Goal: Task Accomplishment & Management: Use online tool/utility

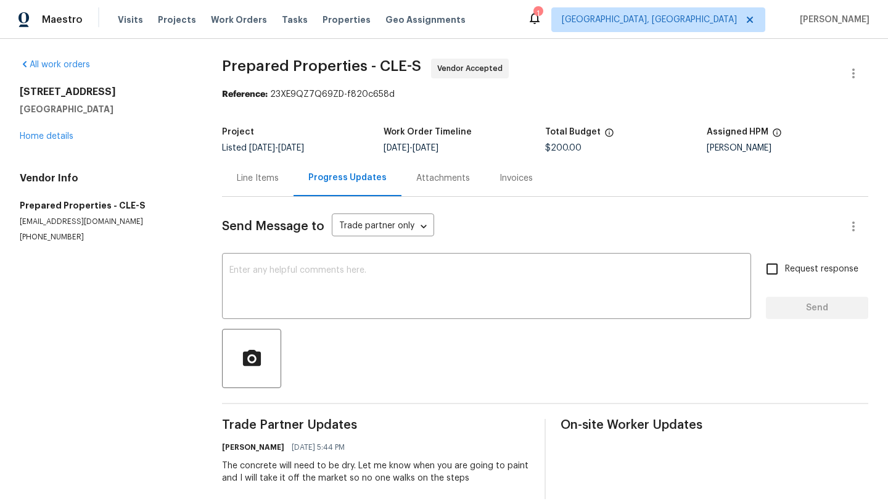
click at [583, 56] on div "All work orders 970 Morningview Ave Akron, OH 44305 Home details Vendor Info Pr…" at bounding box center [444, 279] width 888 height 480
click at [40, 134] on link "Home details" at bounding box center [47, 136] width 54 height 9
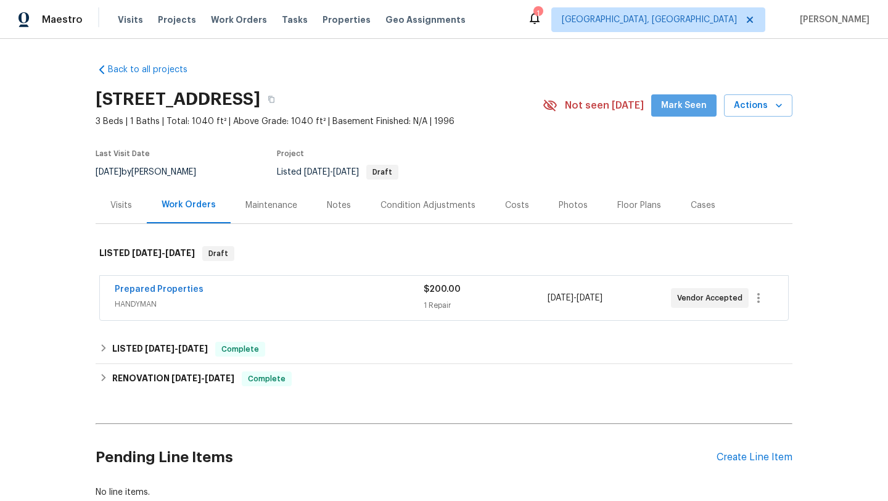
click at [697, 107] on span "Mark Seen" at bounding box center [684, 105] width 46 height 15
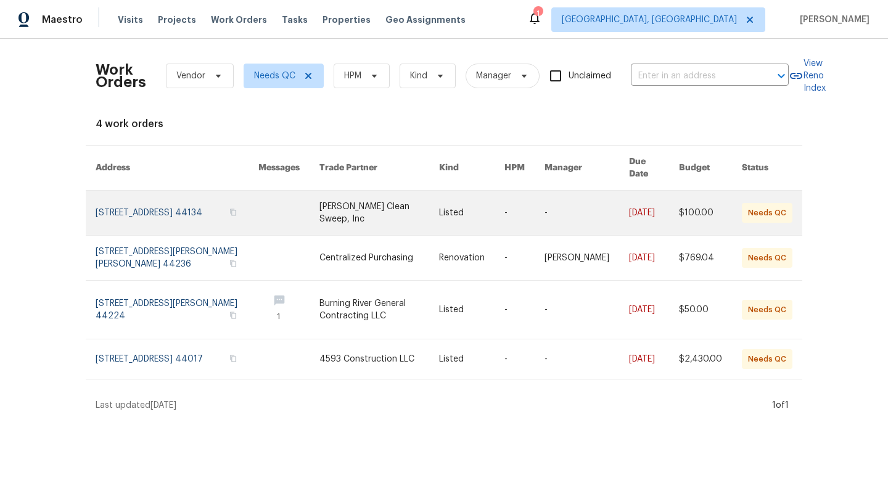
click at [148, 194] on link at bounding box center [177, 212] width 163 height 44
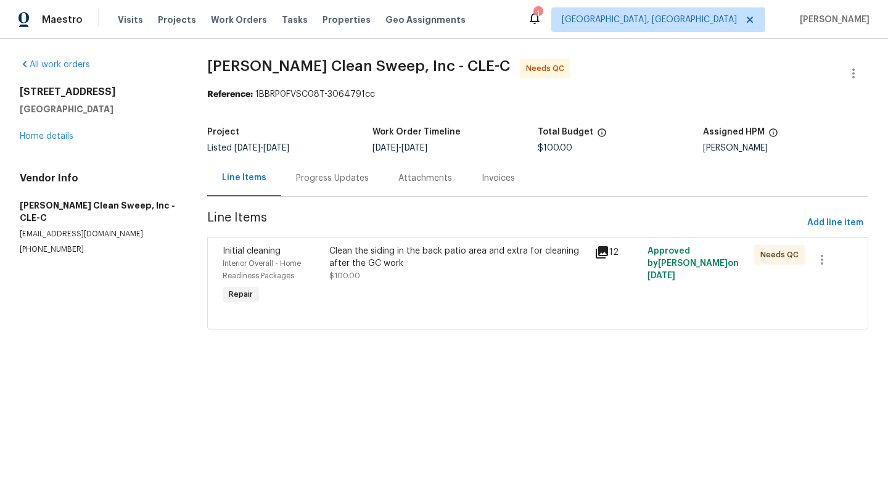
click at [380, 264] on div "Clean the siding in the back patio area and extra for cleaning after the GC work" at bounding box center [458, 257] width 258 height 25
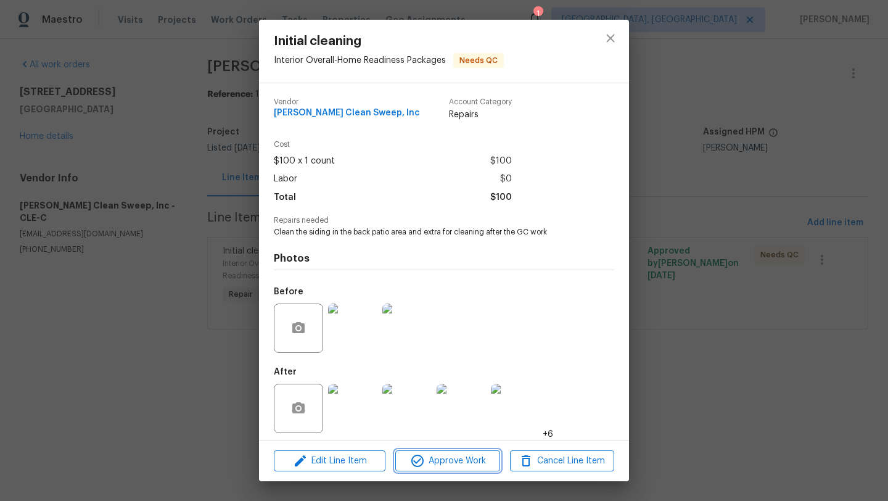
click at [420, 461] on icon "button" at bounding box center [417, 460] width 15 height 15
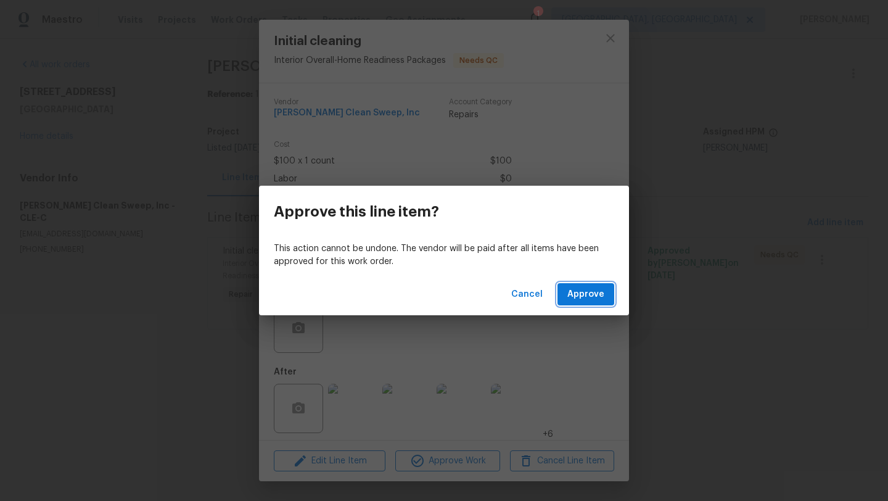
click at [594, 292] on span "Approve" at bounding box center [585, 294] width 37 height 15
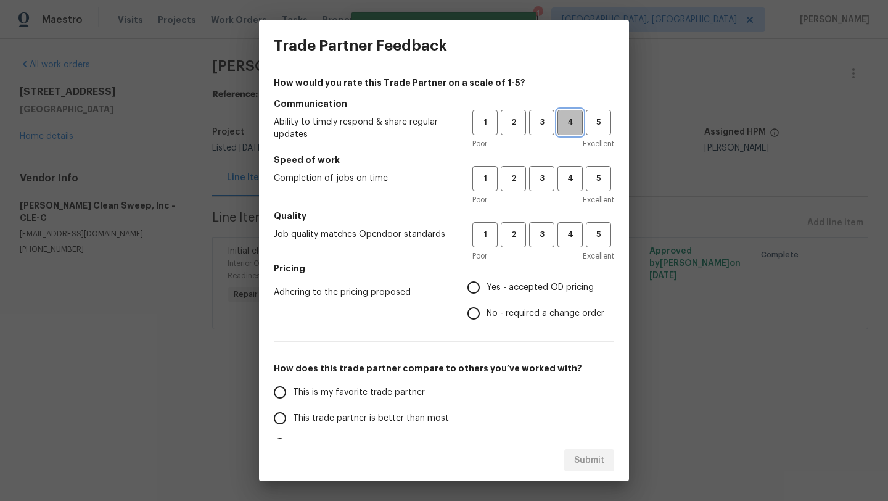
click at [566, 127] on span "4" at bounding box center [569, 122] width 23 height 14
click at [569, 187] on button "4" at bounding box center [569, 178] width 25 height 25
click at [567, 232] on span "4" at bounding box center [569, 234] width 23 height 14
click at [472, 287] on input "Yes - accepted OD pricing" at bounding box center [473, 287] width 26 height 26
radio input "true"
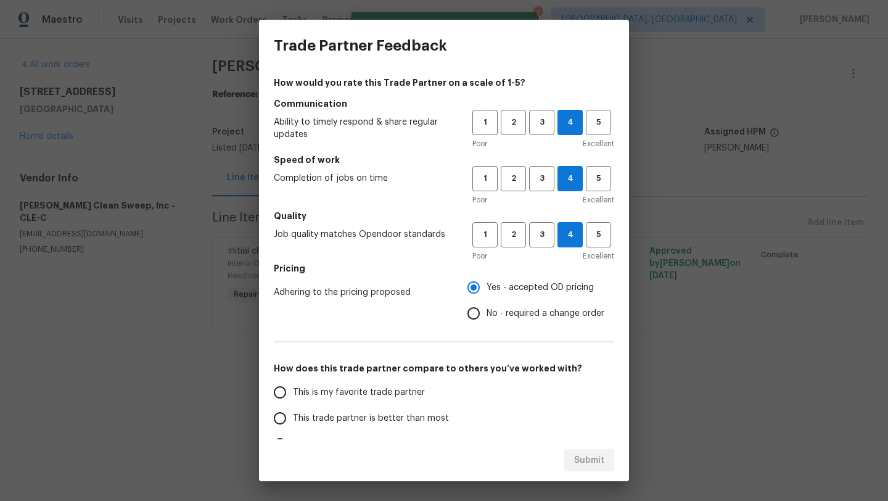
click at [362, 422] on span "This trade partner is better than most" at bounding box center [371, 418] width 156 height 13
click at [293, 422] on input "This trade partner is better than most" at bounding box center [280, 418] width 26 height 26
click at [573, 460] on button "Submit" at bounding box center [589, 460] width 50 height 23
radio input "true"
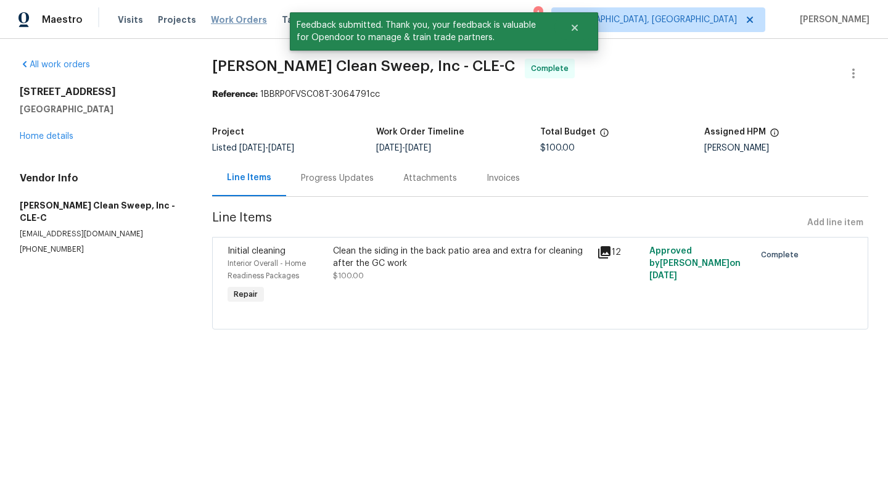
click at [220, 18] on span "Work Orders" at bounding box center [239, 20] width 56 height 12
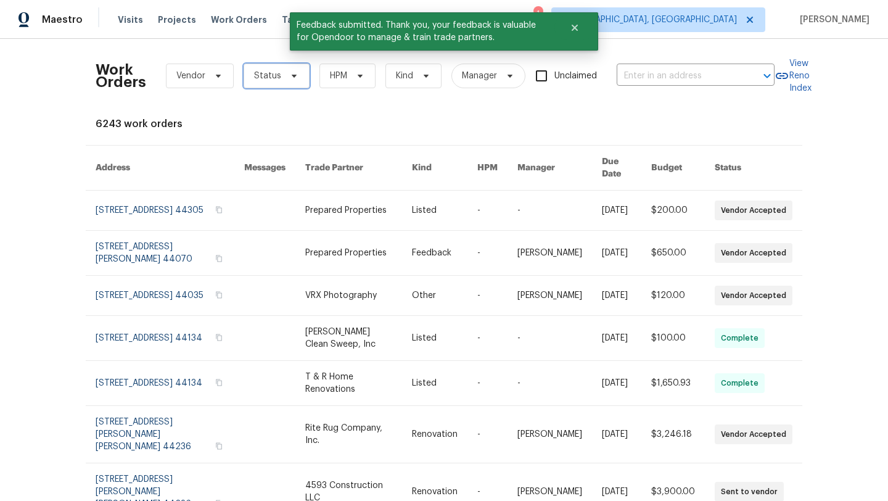
click at [263, 72] on span "Status" at bounding box center [267, 76] width 27 height 12
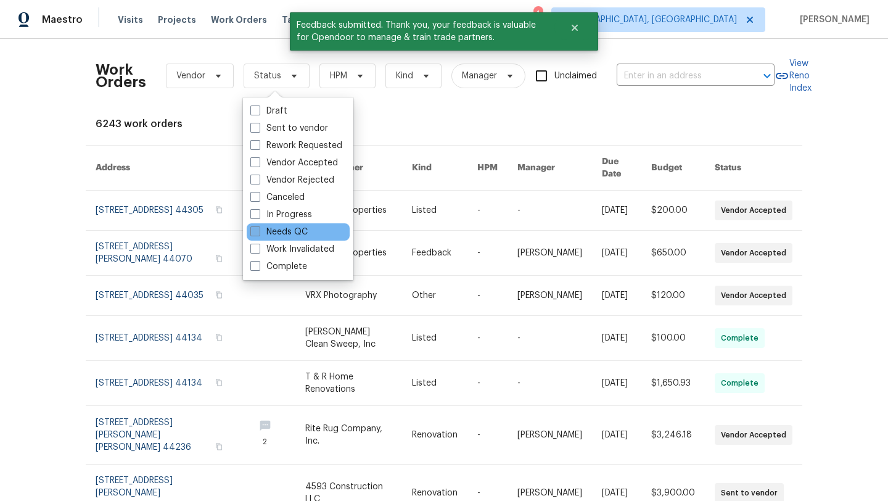
click at [282, 228] on label "Needs QC" at bounding box center [278, 232] width 57 height 12
click at [258, 228] on input "Needs QC" at bounding box center [254, 230] width 8 height 8
checkbox input "true"
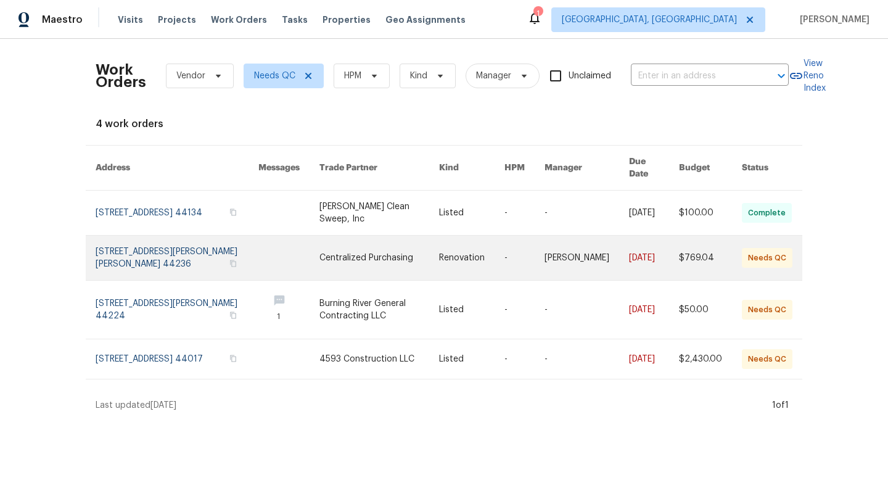
click at [168, 243] on link at bounding box center [177, 257] width 163 height 44
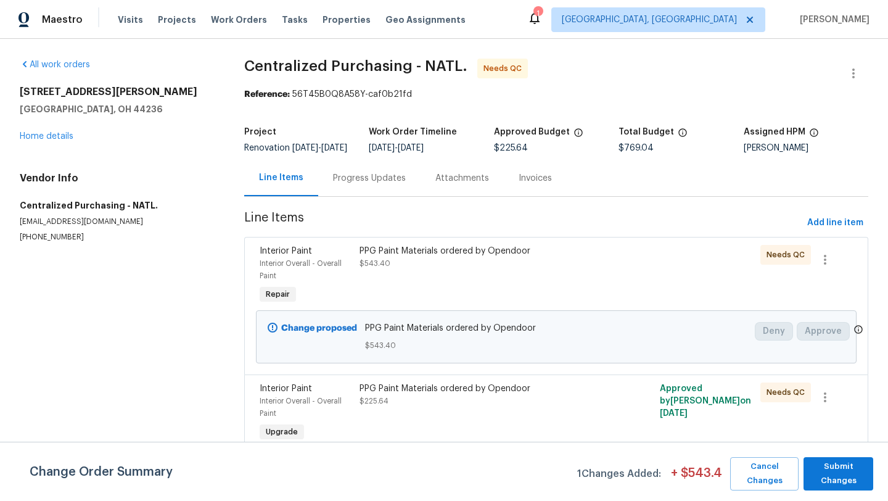
click at [611, 263] on div at bounding box center [631, 275] width 50 height 69
click at [579, 269] on div "PPG Paint Materials ordered by Opendoor $543.40" at bounding box center [480, 257] width 243 height 25
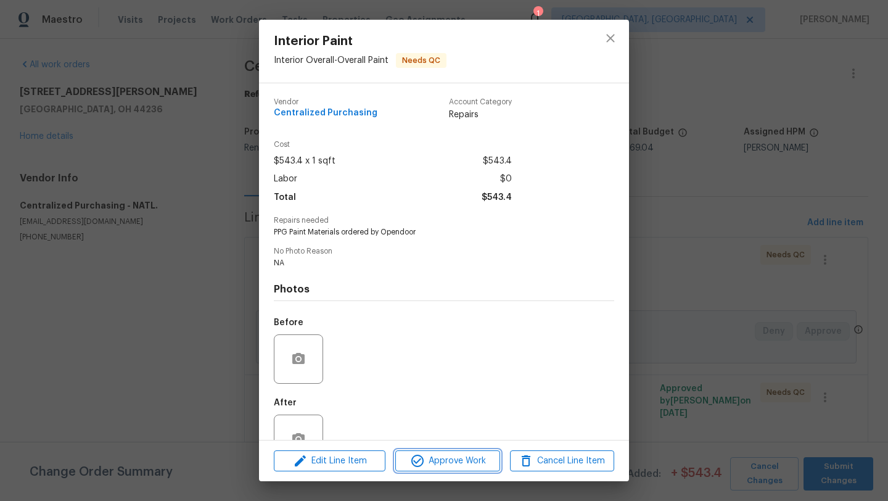
click at [434, 460] on span "Approve Work" at bounding box center [447, 460] width 97 height 15
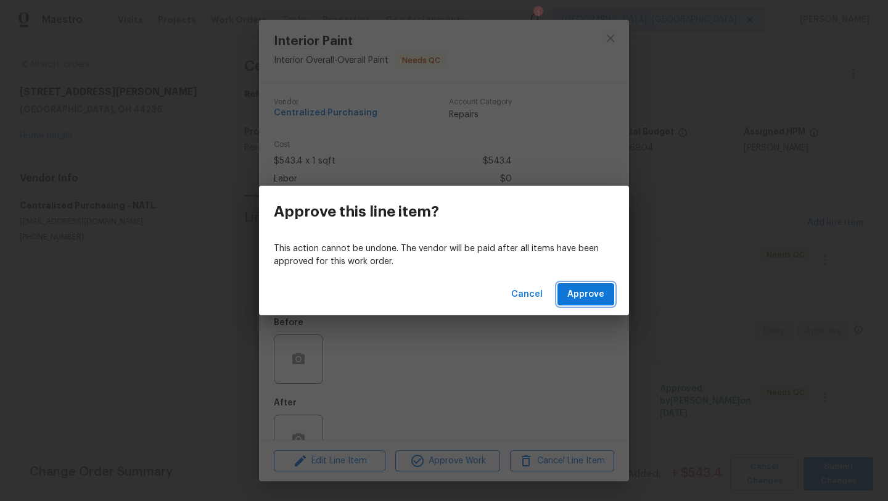
click at [608, 288] on button "Approve" at bounding box center [585, 294] width 57 height 23
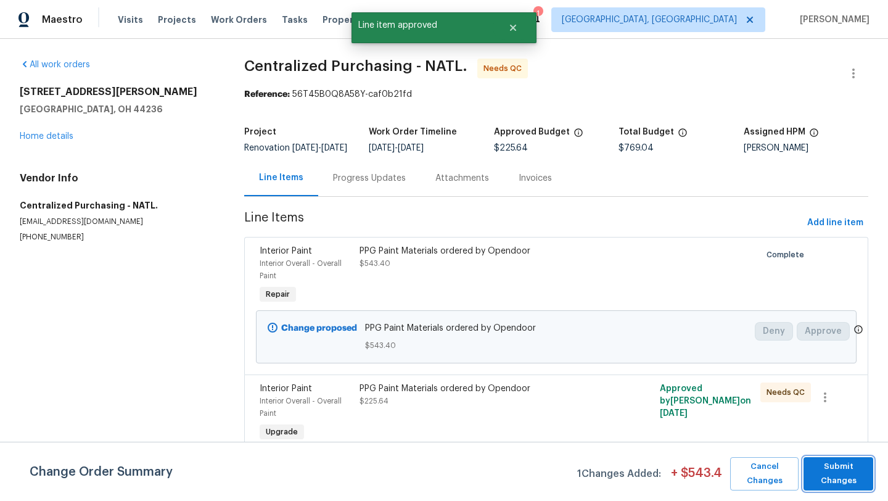
click at [856, 480] on span "Submit Changes" at bounding box center [837, 473] width 57 height 28
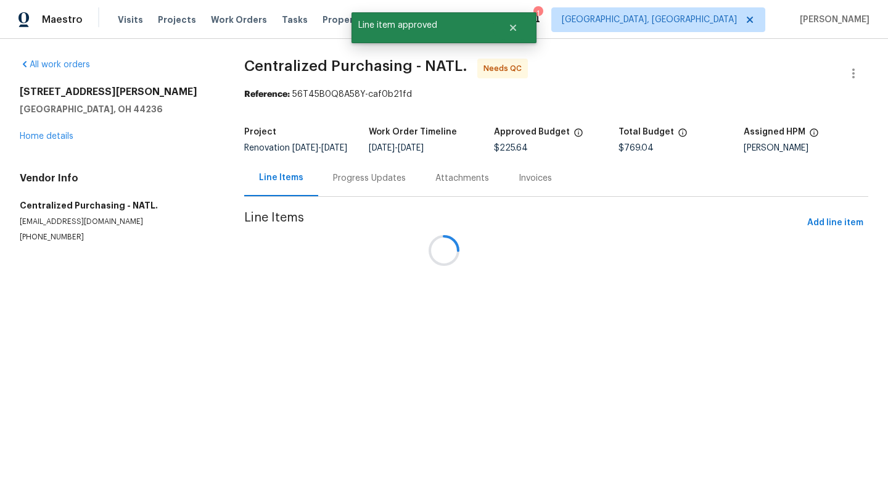
click at [429, 406] on div at bounding box center [444, 250] width 888 height 501
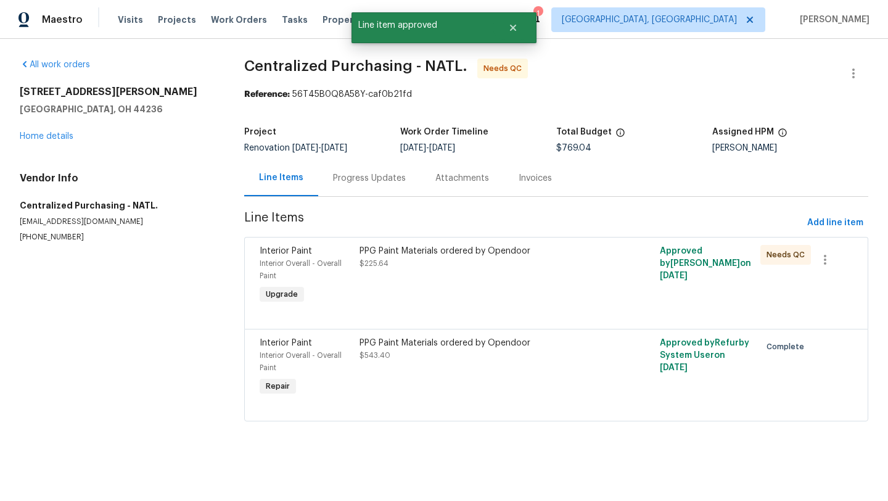
click at [447, 282] on div "PPG Paint Materials ordered by Opendoor $225.64" at bounding box center [481, 275] width 250 height 69
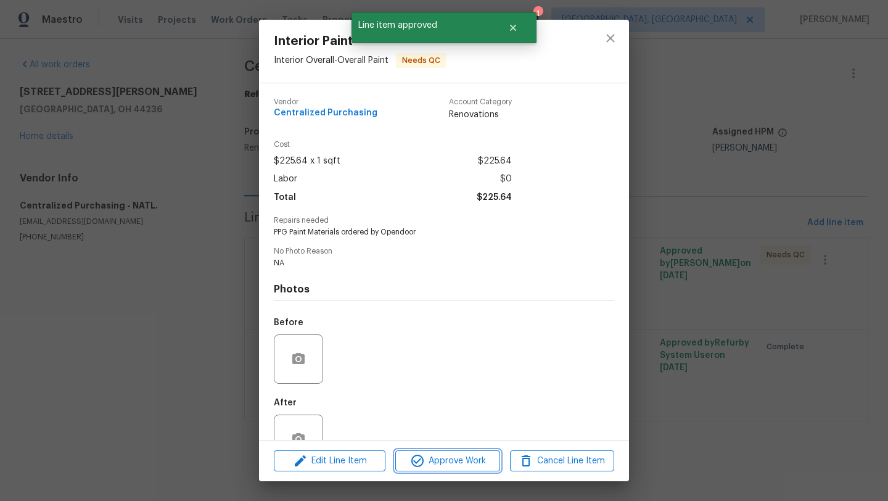
click at [449, 468] on button "Approve Work" at bounding box center [447, 461] width 104 height 22
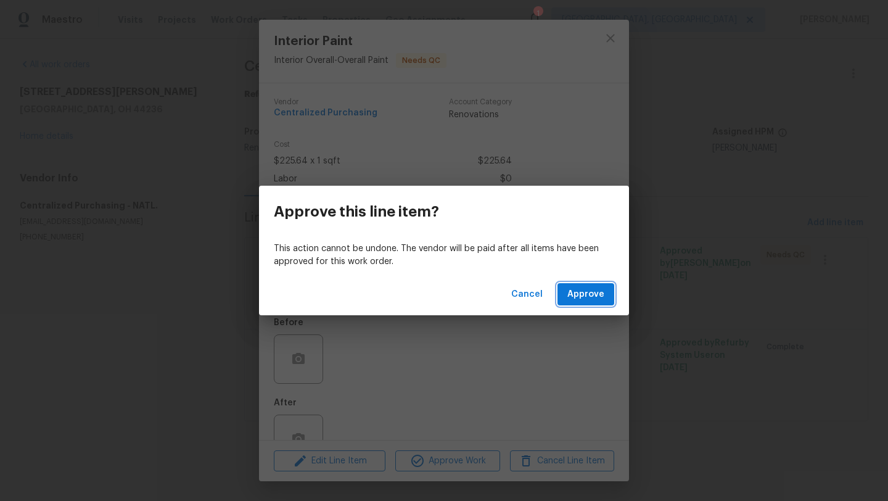
click at [609, 294] on button "Approve" at bounding box center [585, 294] width 57 height 23
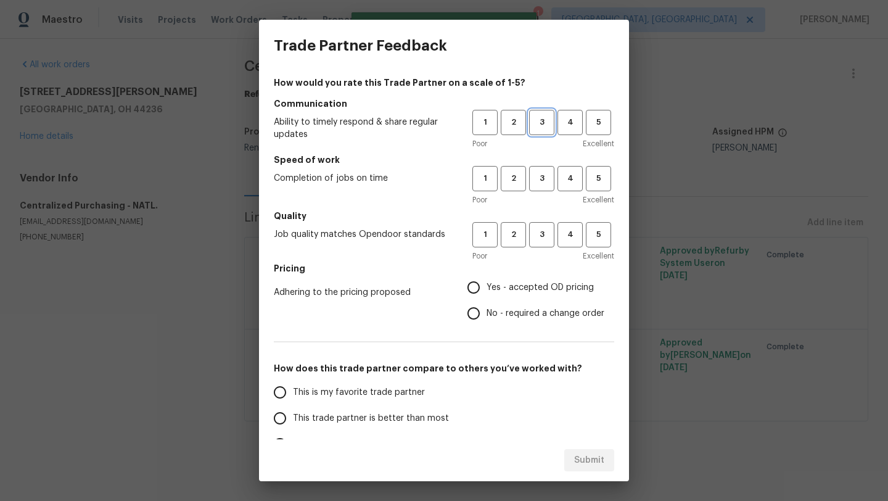
click at [546, 116] on span "3" at bounding box center [541, 122] width 23 height 14
click at [546, 190] on button "3" at bounding box center [541, 178] width 25 height 25
click at [545, 240] on span "3" at bounding box center [541, 234] width 23 height 14
click at [475, 293] on input "Yes - accepted OD pricing" at bounding box center [473, 287] width 26 height 26
radio input "true"
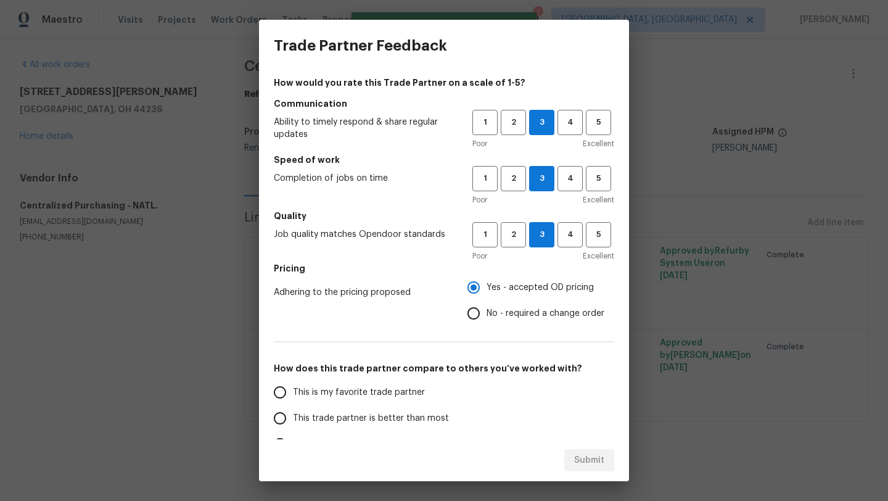
click at [330, 417] on span "This trade partner is better than most" at bounding box center [371, 418] width 156 height 13
click at [293, 417] on input "This trade partner is better than most" at bounding box center [280, 418] width 26 height 26
click at [598, 452] on span "Submit" at bounding box center [589, 459] width 30 height 15
radio input "true"
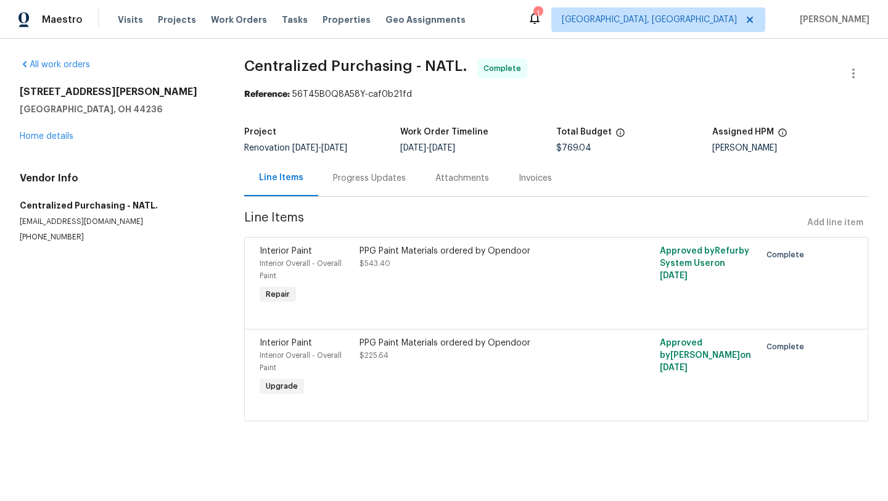
radio input "false"
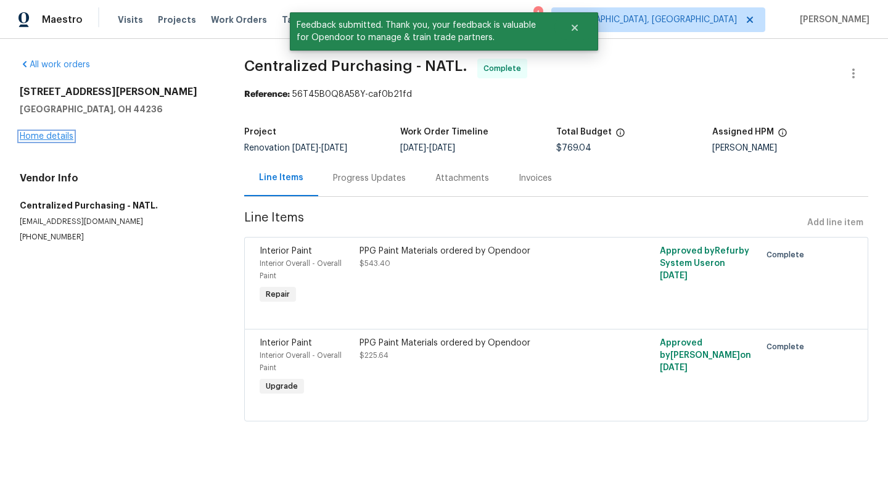
click at [61, 132] on link "Home details" at bounding box center [47, 136] width 54 height 9
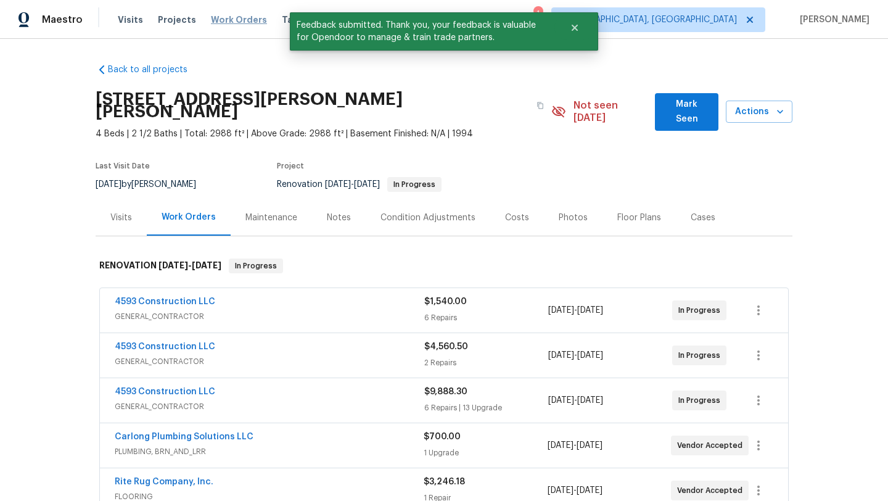
click at [224, 19] on span "Work Orders" at bounding box center [239, 20] width 56 height 12
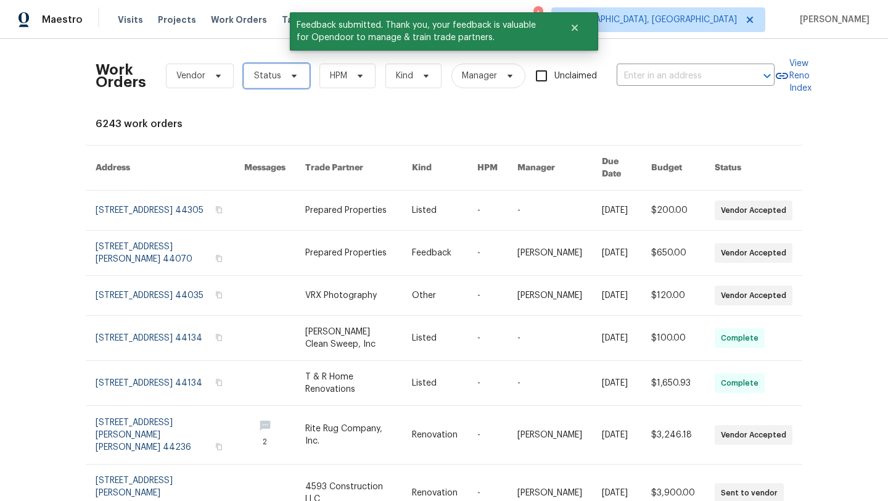
click at [270, 81] on span "Status" at bounding box center [267, 76] width 27 height 12
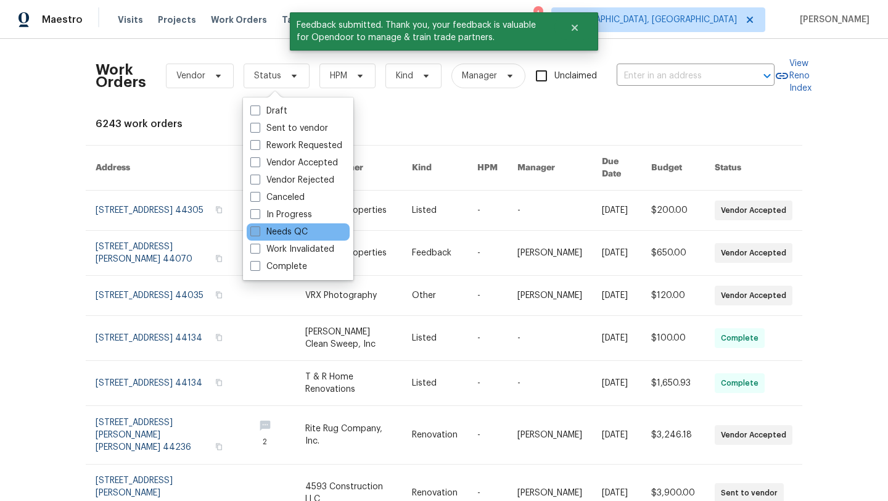
click at [297, 234] on label "Needs QC" at bounding box center [278, 232] width 57 height 12
click at [258, 234] on input "Needs QC" at bounding box center [254, 230] width 8 height 8
checkbox input "true"
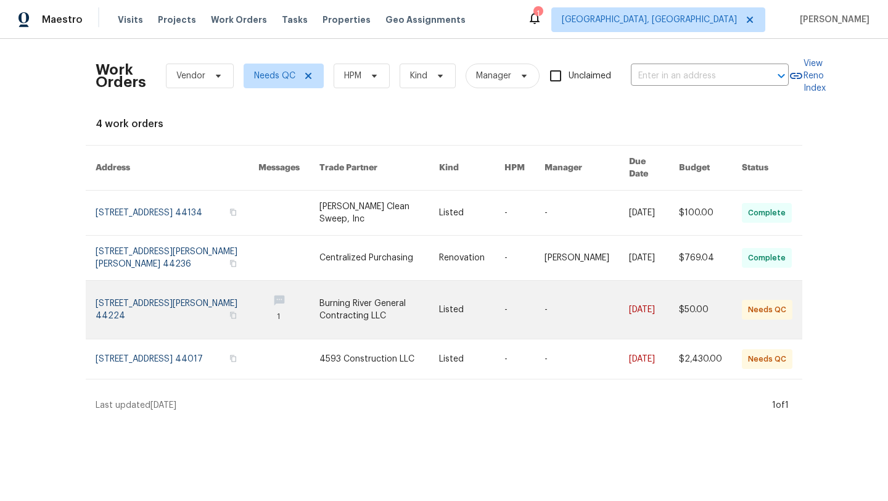
click at [187, 299] on link at bounding box center [177, 309] width 163 height 58
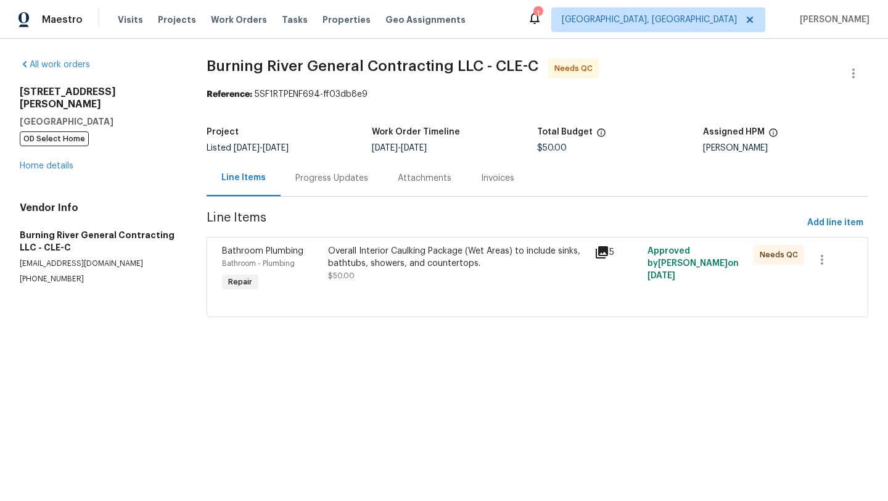
click at [413, 266] on div "Overall Interior Caulking Package (Wet Areas) to include sinks, bathtubs, showe…" at bounding box center [457, 257] width 258 height 25
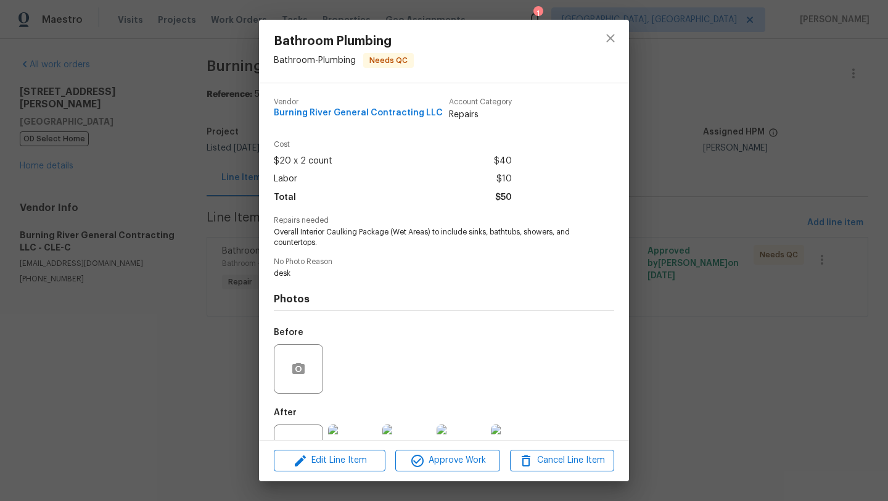
click at [359, 427] on img at bounding box center [352, 448] width 49 height 49
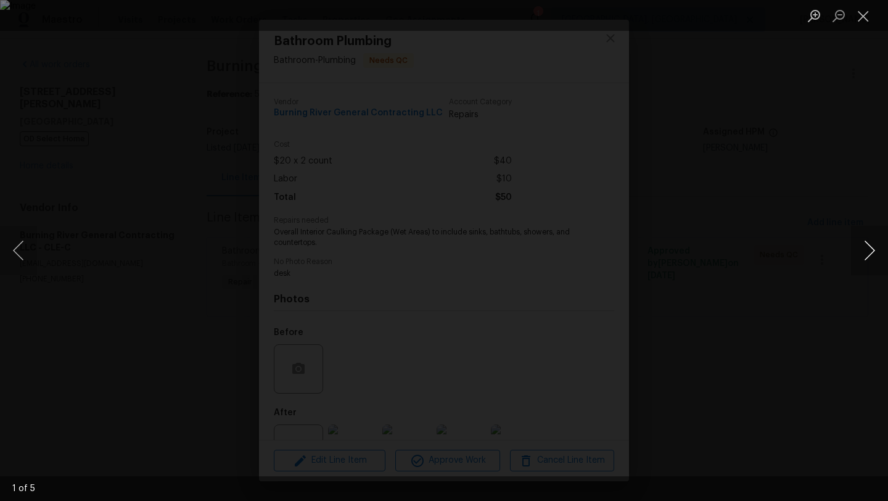
click at [880, 251] on button "Next image" at bounding box center [869, 250] width 37 height 49
click at [865, 20] on button "Close lightbox" at bounding box center [863, 16] width 25 height 22
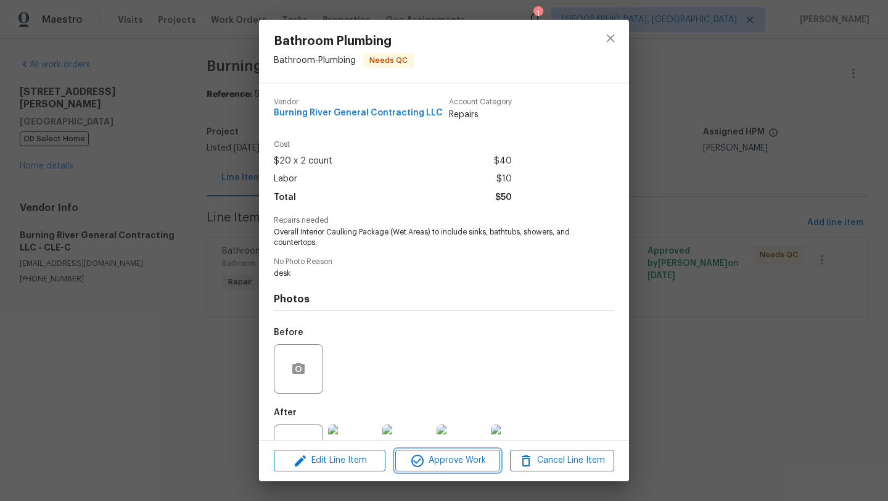
click at [436, 454] on span "Approve Work" at bounding box center [447, 459] width 97 height 15
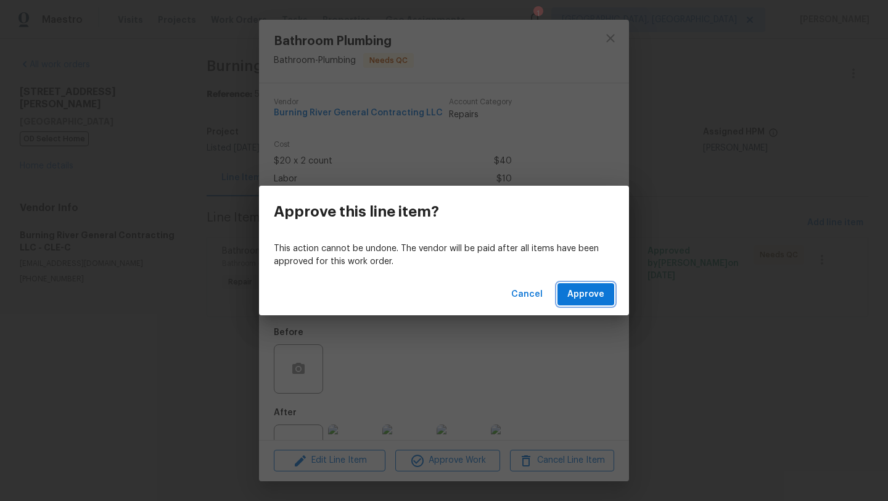
click at [593, 299] on span "Approve" at bounding box center [585, 294] width 37 height 15
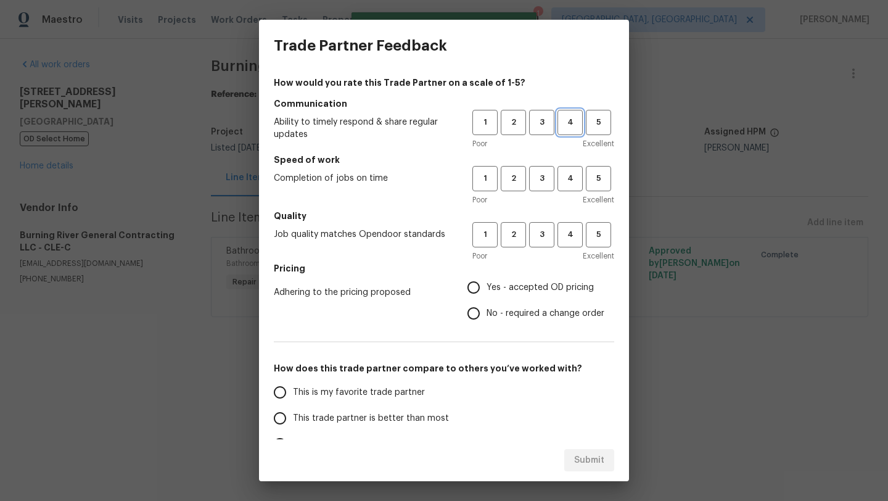
click at [560, 118] on span "4" at bounding box center [569, 122] width 23 height 14
click at [572, 184] on span "4" at bounding box center [569, 178] width 23 height 14
click at [566, 230] on span "4" at bounding box center [569, 234] width 23 height 14
click at [537, 234] on span "3" at bounding box center [541, 234] width 23 height 14
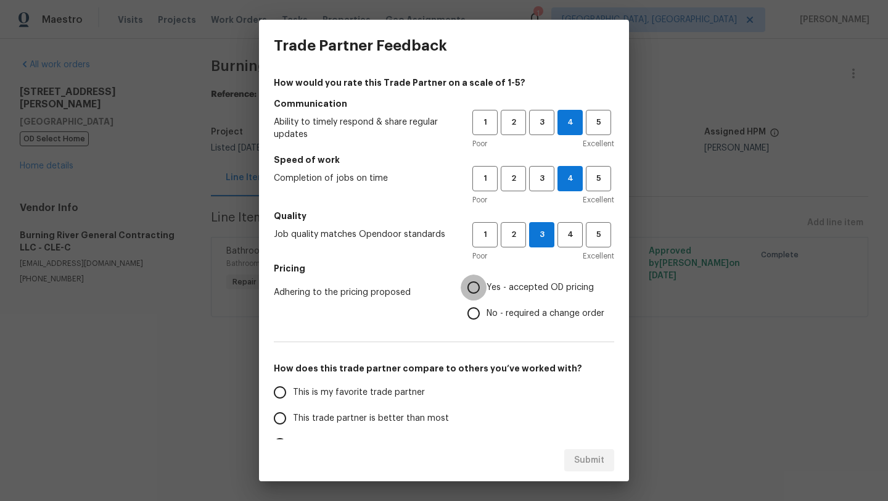
click at [473, 285] on input "Yes - accepted OD pricing" at bounding box center [473, 287] width 26 height 26
radio input "true"
click at [366, 424] on span "This trade partner is better than most" at bounding box center [371, 418] width 156 height 13
click at [293, 424] on input "This trade partner is better than most" at bounding box center [280, 418] width 26 height 26
click at [582, 457] on span "Submit" at bounding box center [589, 459] width 30 height 15
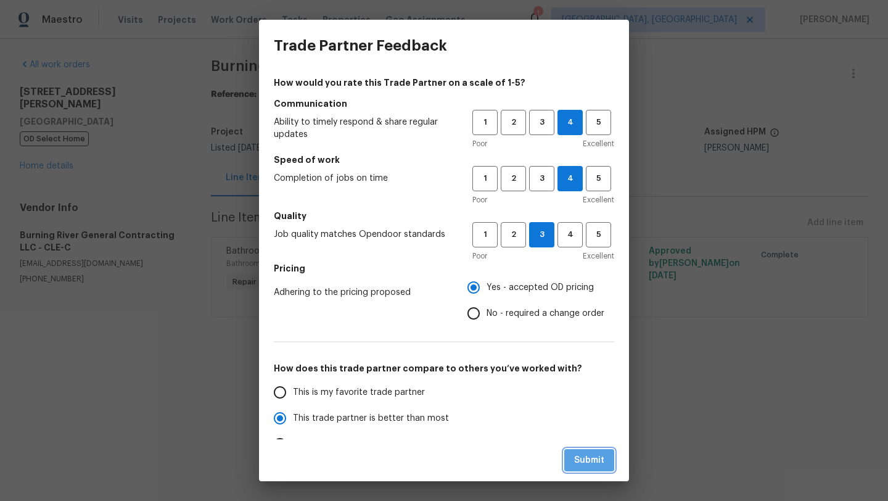
radio input "true"
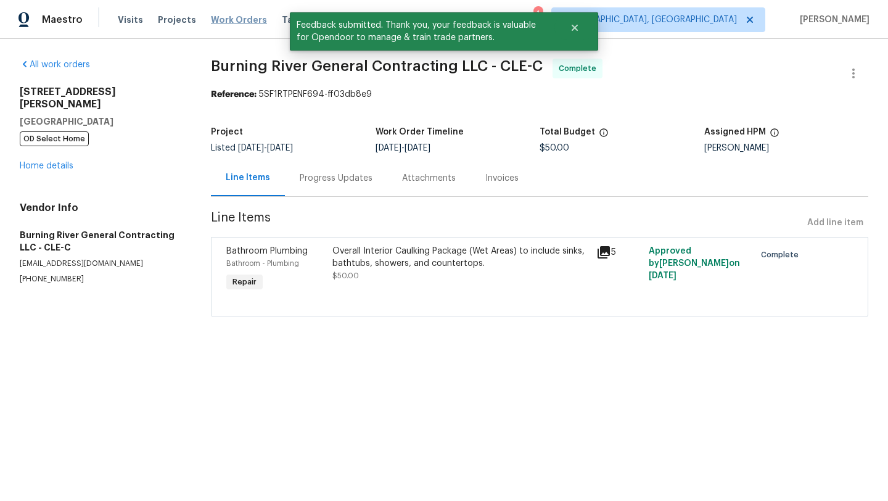
click at [241, 24] on span "Work Orders" at bounding box center [239, 20] width 56 height 12
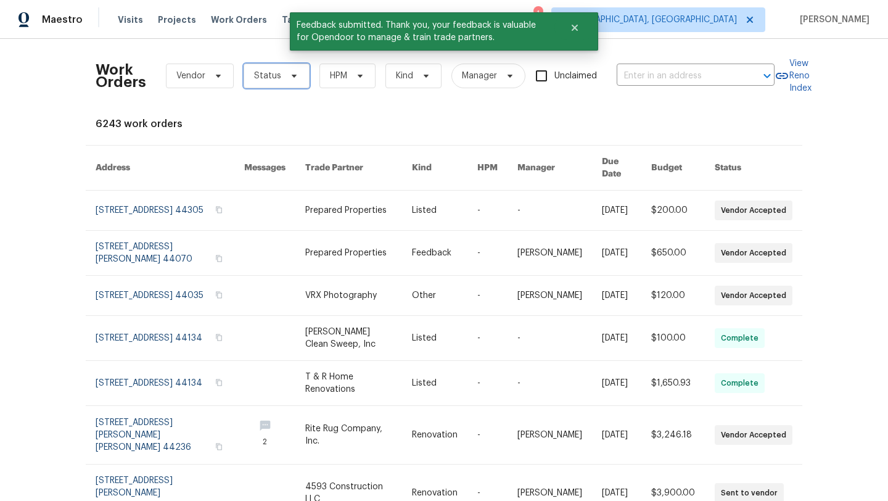
click at [256, 76] on span "Status" at bounding box center [267, 76] width 27 height 12
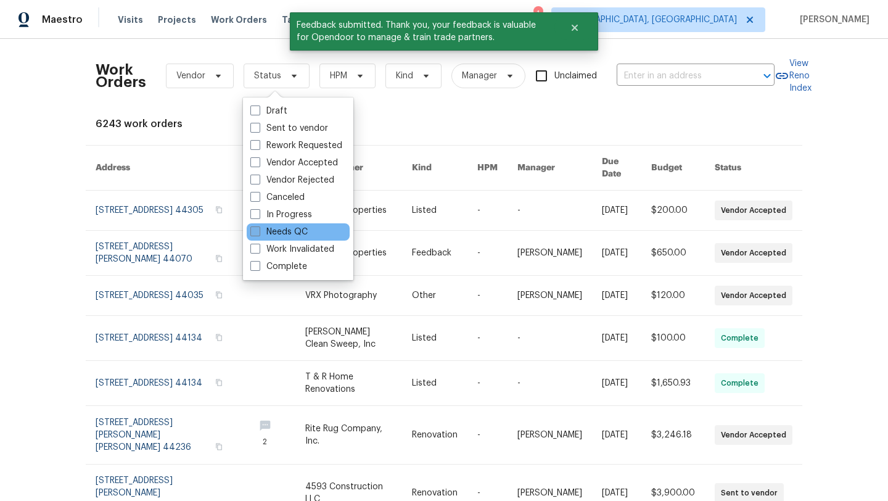
click at [284, 228] on label "Needs QC" at bounding box center [278, 232] width 57 height 12
click at [258, 228] on input "Needs QC" at bounding box center [254, 230] width 8 height 8
checkbox input "true"
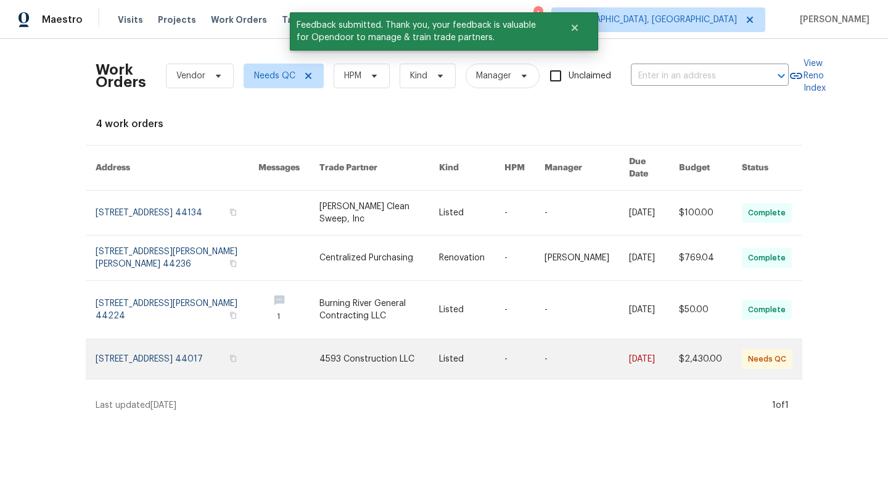
click at [192, 339] on link at bounding box center [177, 358] width 163 height 39
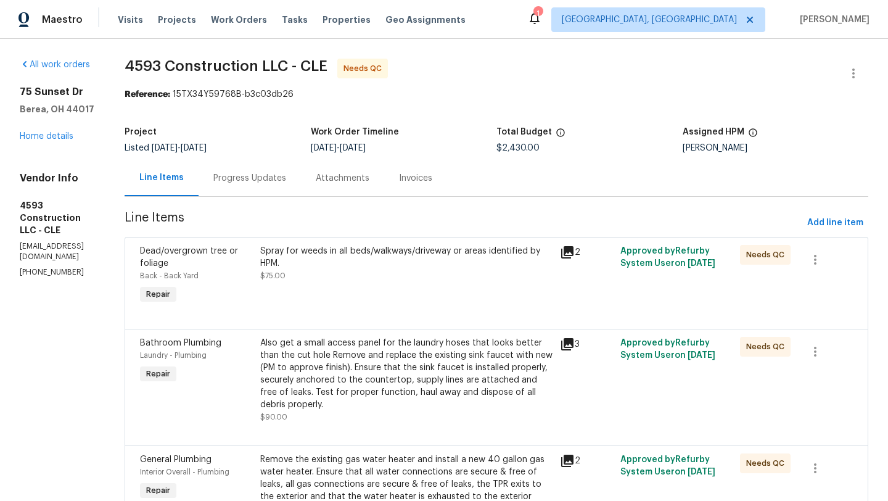
click at [423, 256] on div "Spray for weeds in all beds/walkways/driveway or areas identified by HPM." at bounding box center [406, 257] width 293 height 25
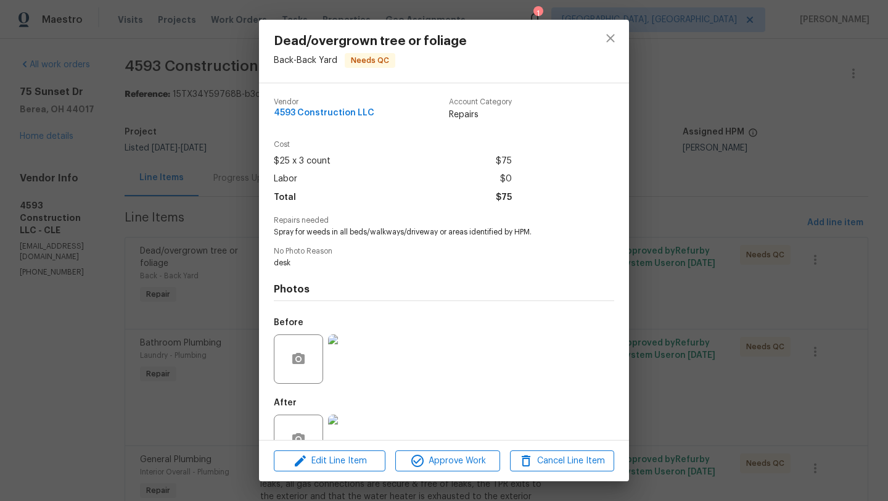
click at [357, 419] on img at bounding box center [352, 438] width 49 height 49
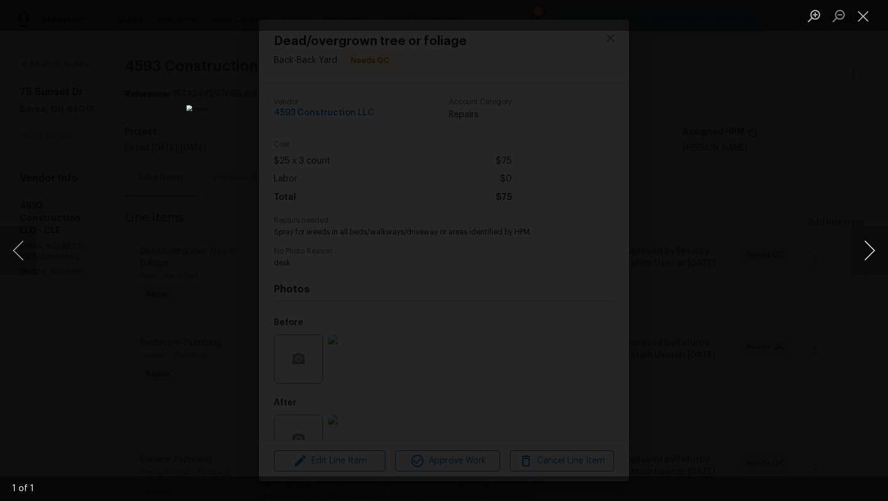
click at [869, 252] on button "Next image" at bounding box center [869, 250] width 37 height 49
click at [872, 248] on button "Next image" at bounding box center [869, 250] width 37 height 49
click at [865, 15] on button "Close lightbox" at bounding box center [863, 16] width 25 height 22
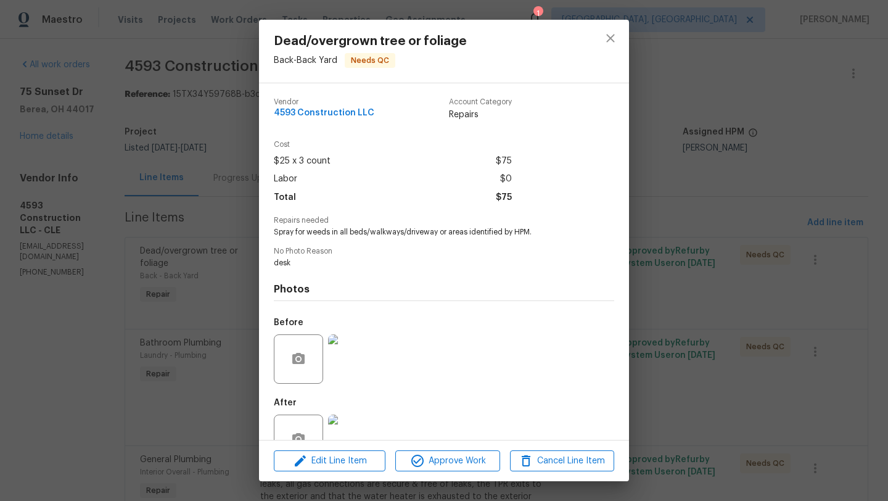
scroll to position [36, 0]
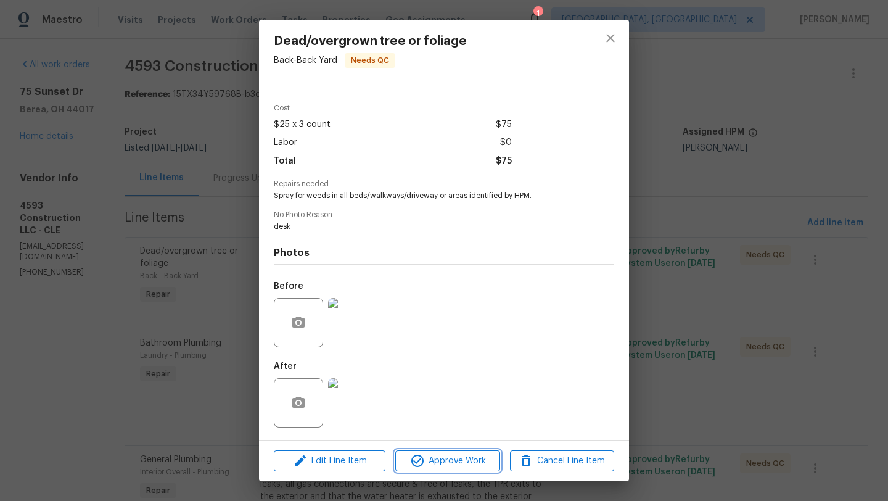
click at [430, 460] on span "Approve Work" at bounding box center [447, 460] width 97 height 15
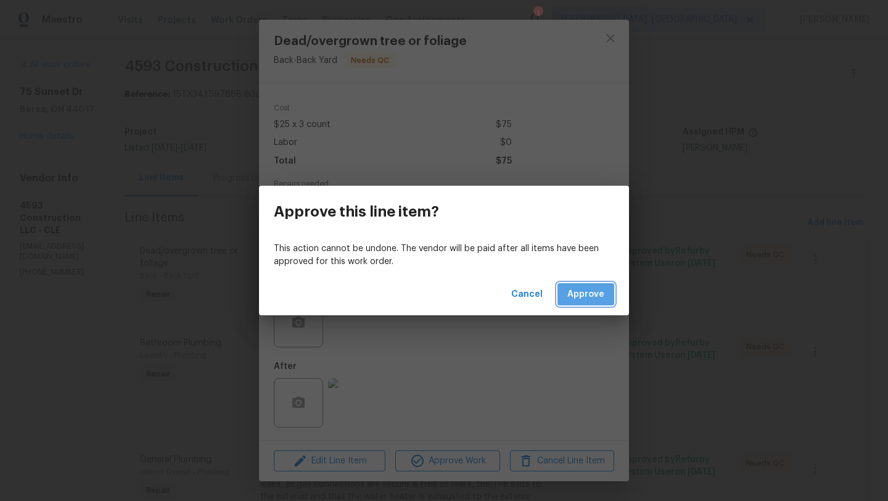
click at [586, 301] on button "Approve" at bounding box center [585, 294] width 57 height 23
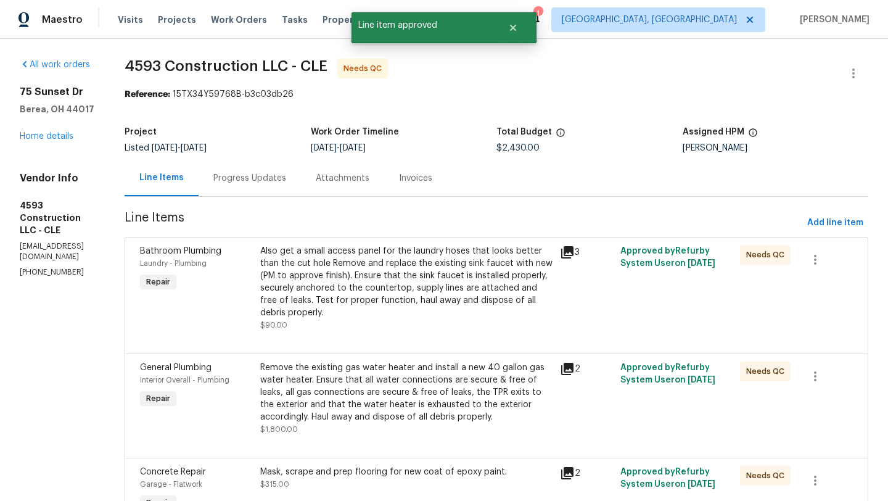
click at [423, 274] on div "Also get a small access panel for the laundry hoses that looks better than the …" at bounding box center [406, 282] width 293 height 74
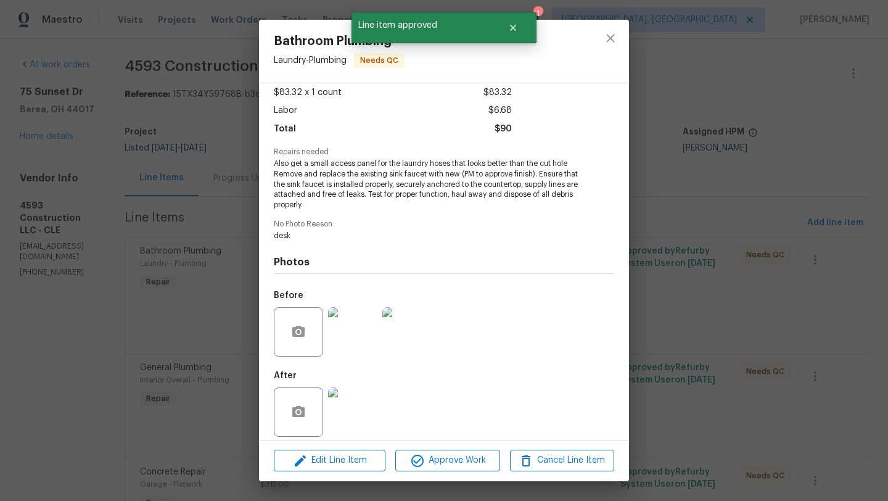
scroll to position [78, 0]
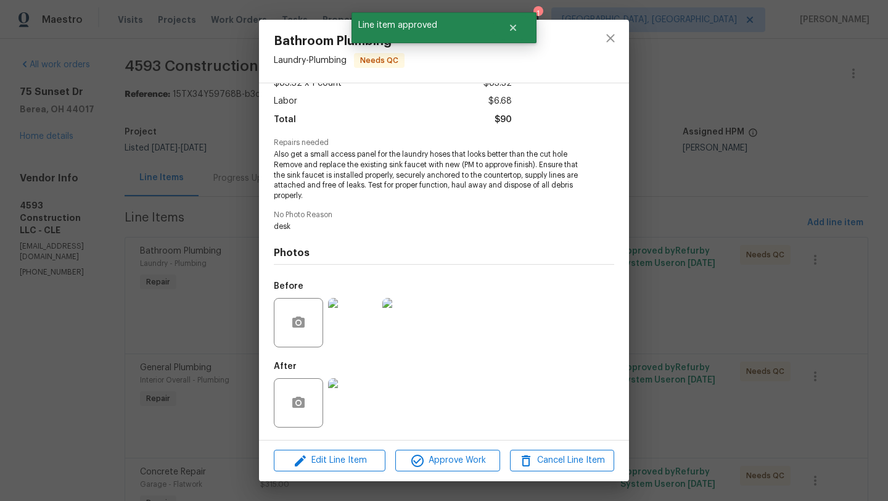
click at [353, 406] on img at bounding box center [352, 402] width 49 height 49
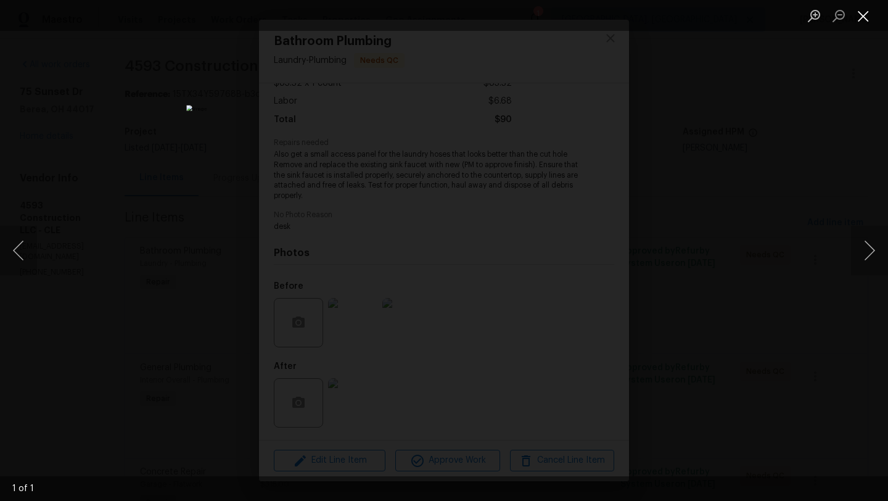
click at [863, 14] on button "Close lightbox" at bounding box center [863, 16] width 25 height 22
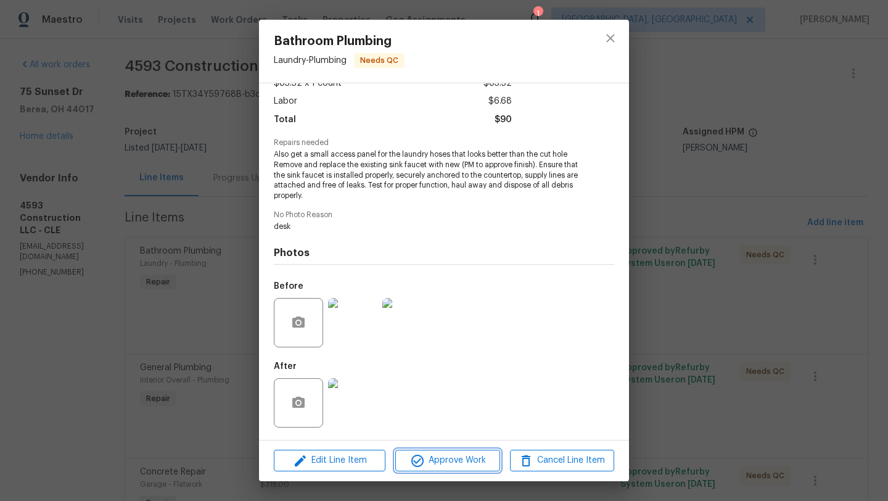
click at [456, 463] on span "Approve Work" at bounding box center [447, 459] width 97 height 15
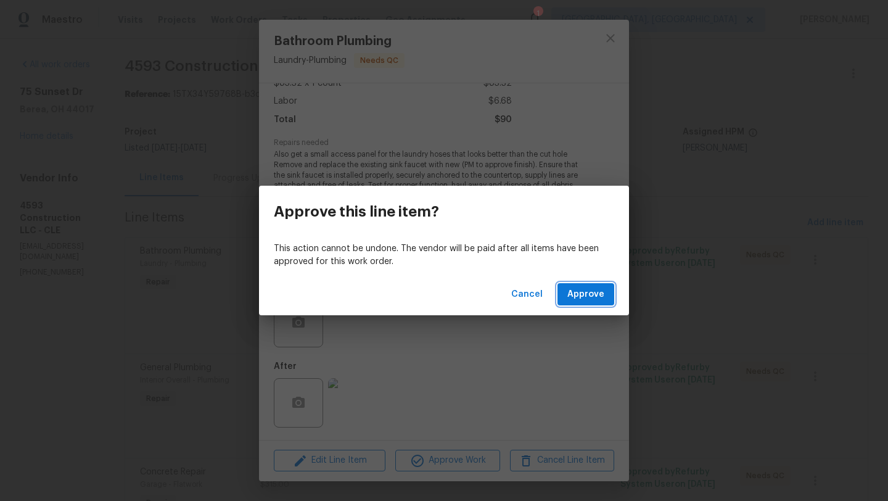
click at [583, 297] on span "Approve" at bounding box center [585, 294] width 37 height 15
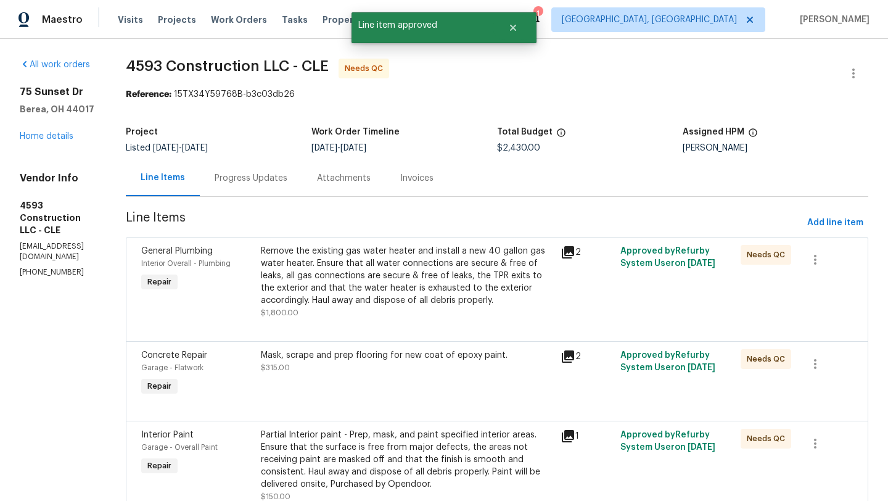
click at [425, 267] on div "Remove the existing gas water heater and install a new 40 gallon gas water heat…" at bounding box center [407, 276] width 292 height 62
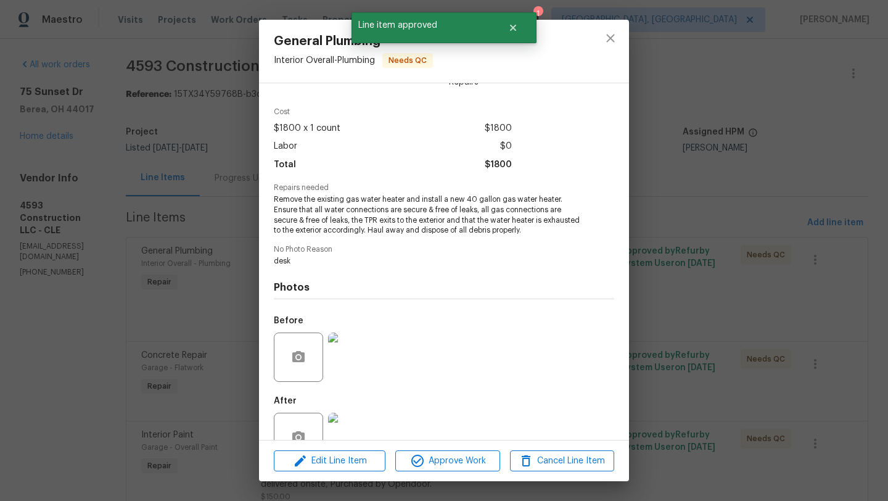
scroll to position [67, 0]
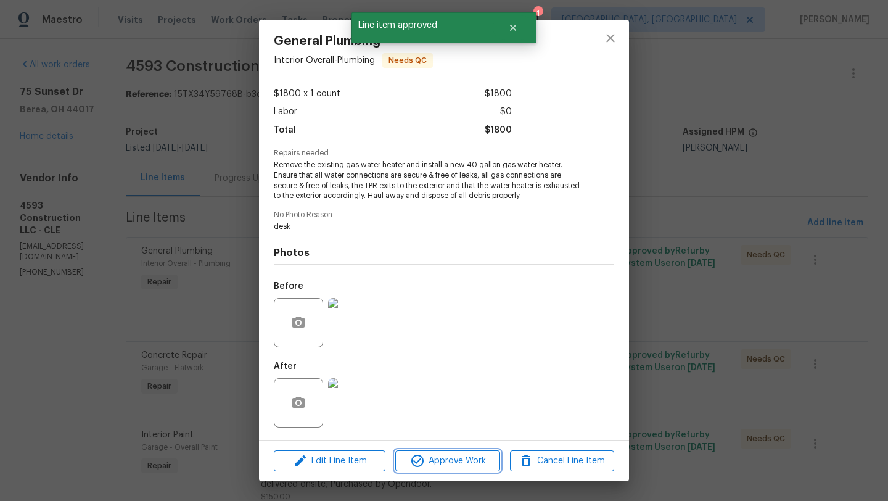
click at [429, 459] on span "Approve Work" at bounding box center [447, 460] width 97 height 15
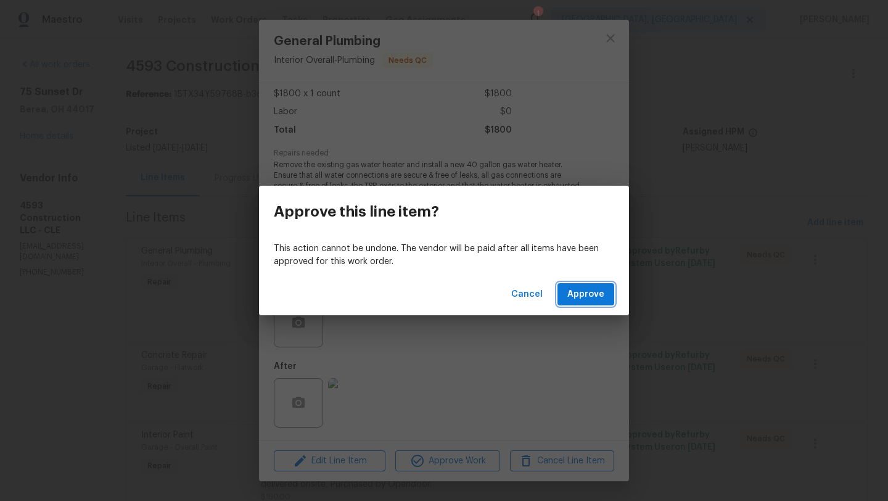
click at [575, 291] on span "Approve" at bounding box center [585, 294] width 37 height 15
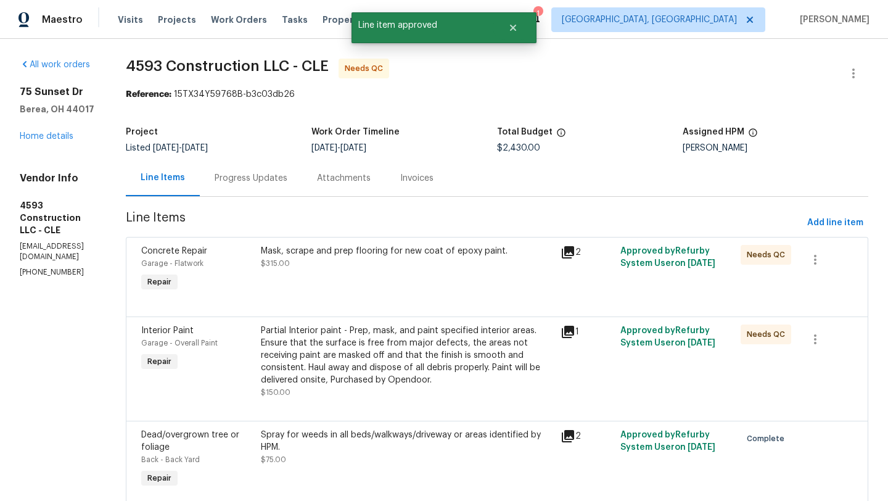
click at [371, 257] on div "Mask, scrape and prep flooring for new coat of epoxy paint. $315.00" at bounding box center [407, 257] width 292 height 25
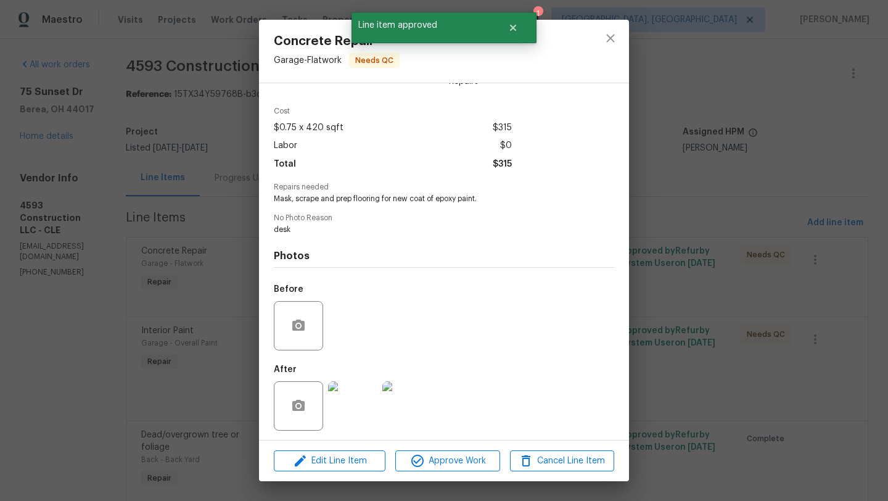
scroll to position [36, 0]
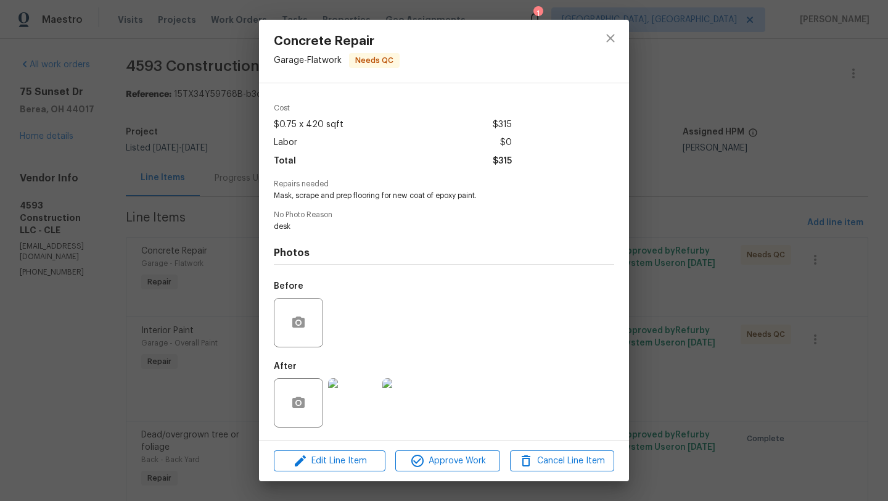
click at [440, 476] on div "Edit Line Item Approve Work Cancel Line Item" at bounding box center [444, 460] width 370 height 41
click at [443, 461] on span "Approve Work" at bounding box center [447, 460] width 97 height 15
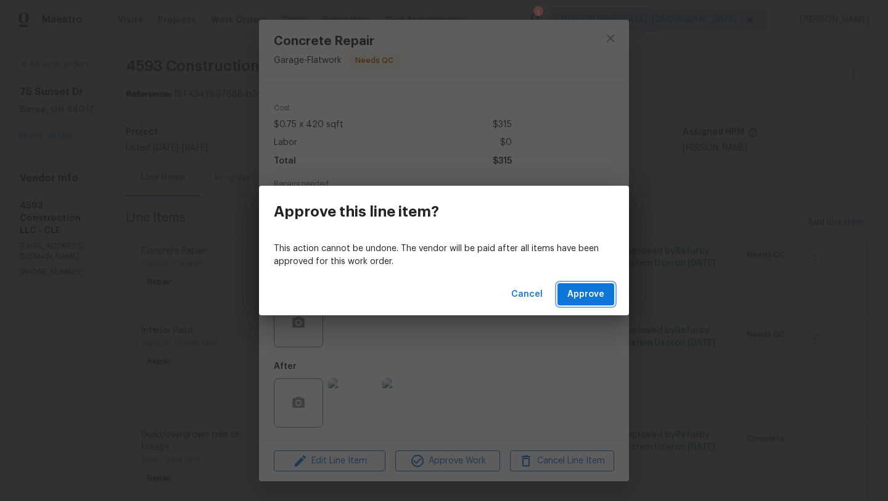
click at [604, 295] on button "Approve" at bounding box center [585, 294] width 57 height 23
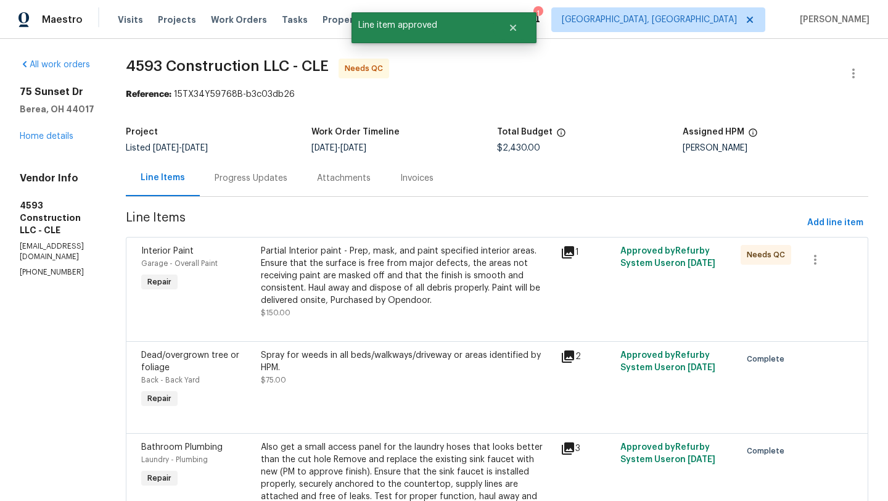
click at [441, 299] on div "Partial Interior paint - Prep, mask, and paint specified interior areas. Ensure…" at bounding box center [407, 276] width 292 height 62
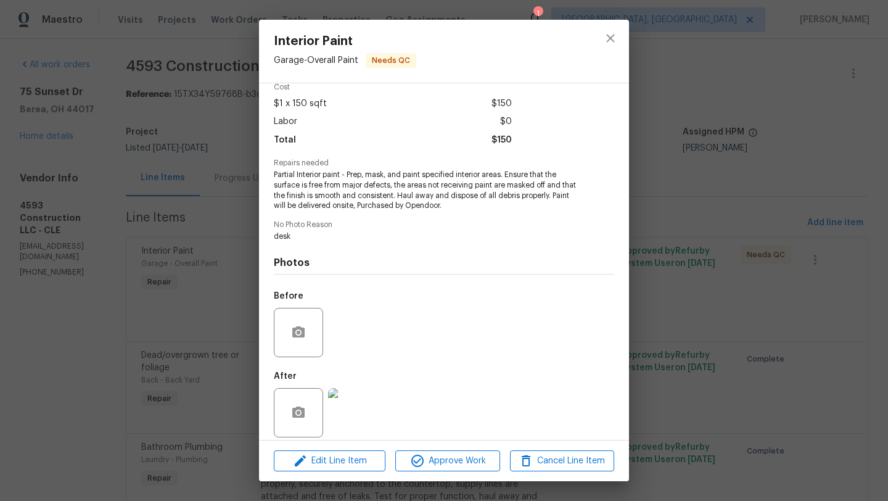
scroll to position [60, 0]
click at [362, 402] on img at bounding box center [352, 409] width 49 height 49
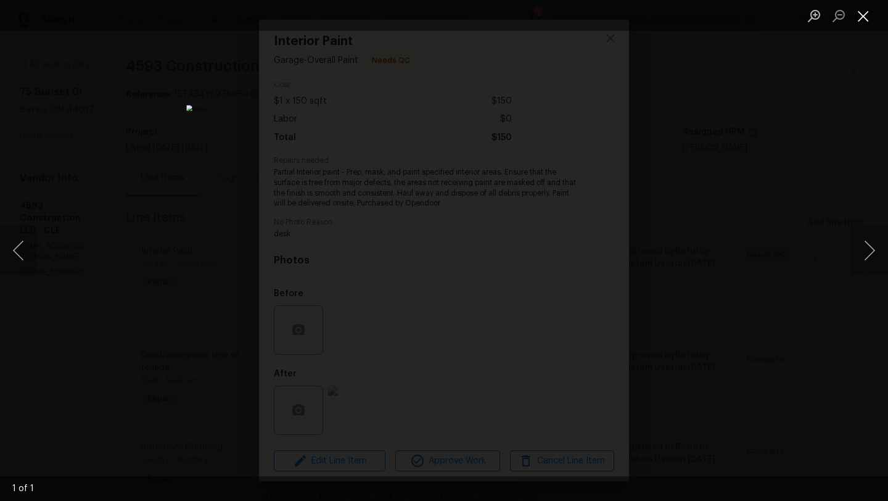
click at [865, 15] on button "Close lightbox" at bounding box center [863, 16] width 25 height 22
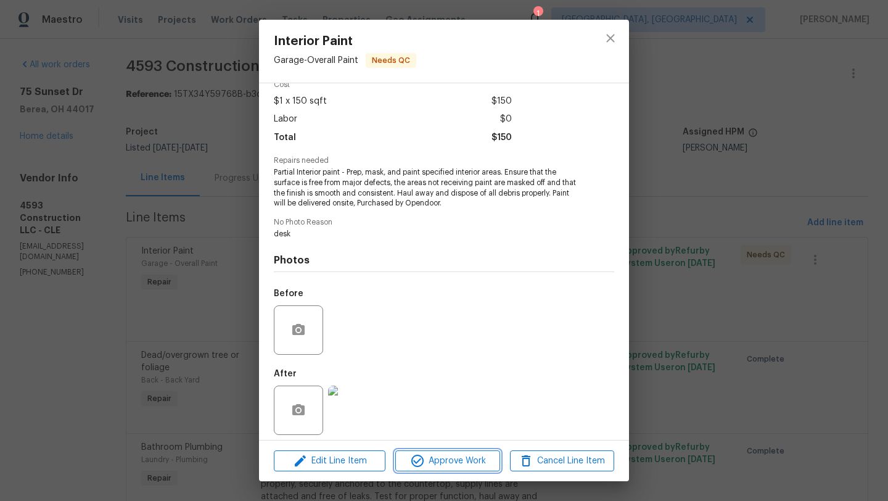
click at [418, 461] on icon "button" at bounding box center [417, 460] width 15 height 15
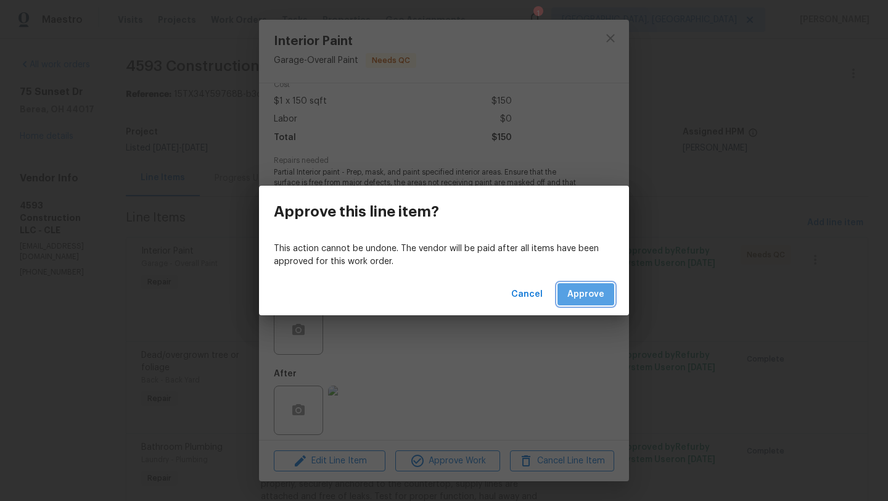
click at [593, 297] on span "Approve" at bounding box center [585, 294] width 37 height 15
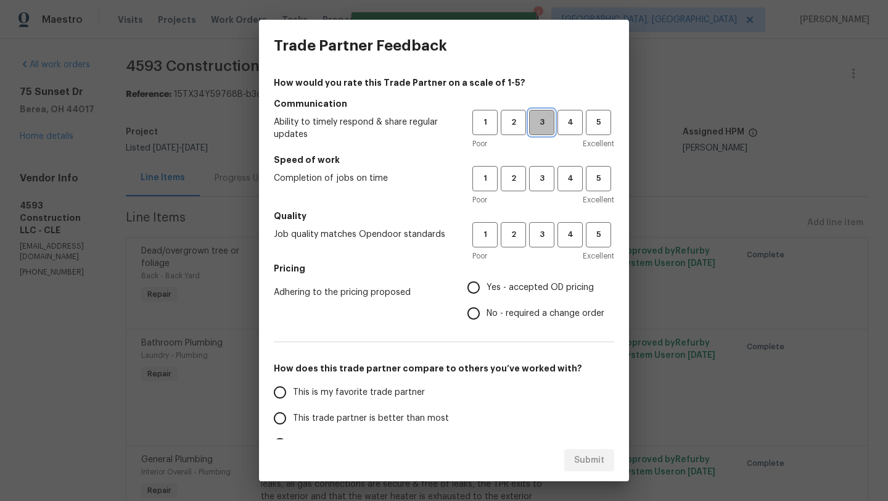
click at [535, 121] on span "3" at bounding box center [541, 122] width 23 height 14
click at [534, 181] on span "3" at bounding box center [541, 178] width 23 height 14
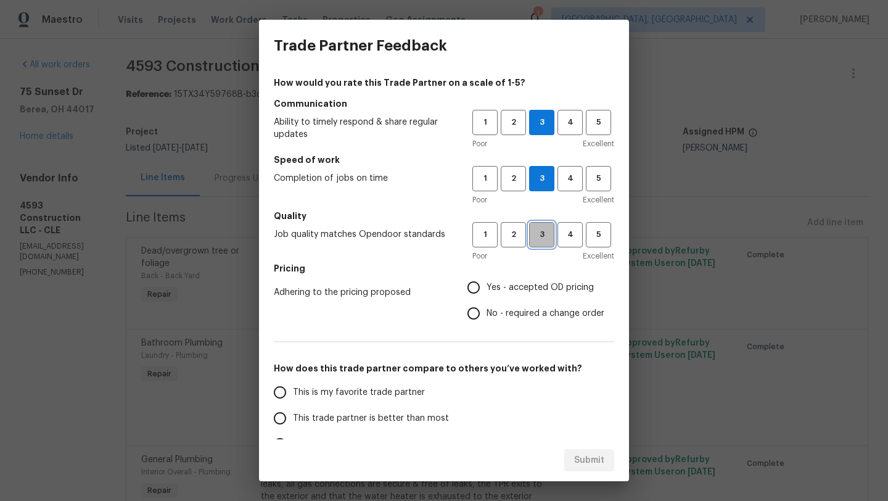
click at [541, 236] on span "3" at bounding box center [541, 234] width 23 height 14
click at [470, 298] on input "Yes - accepted OD pricing" at bounding box center [473, 287] width 26 height 26
radio input "true"
click at [331, 422] on span "This trade partner is better than most" at bounding box center [371, 418] width 156 height 13
click at [293, 422] on input "This trade partner is better than most" at bounding box center [280, 418] width 26 height 26
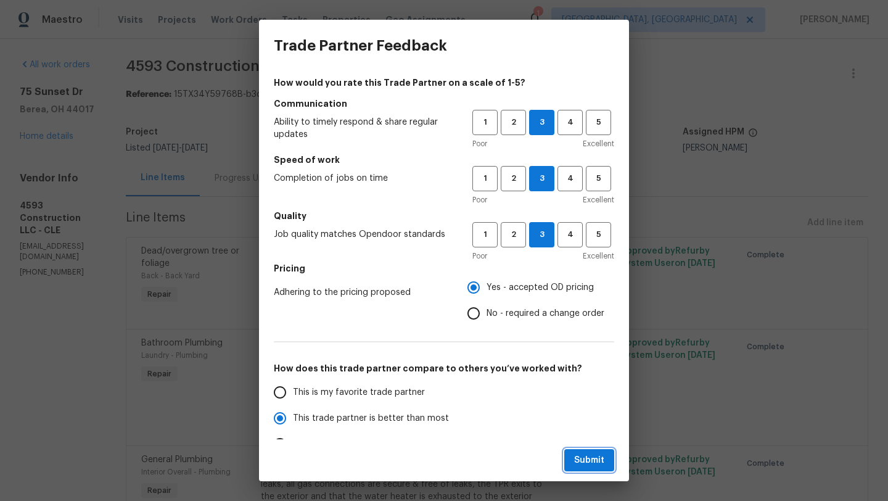
click at [579, 461] on span "Submit" at bounding box center [589, 459] width 30 height 15
radio input "true"
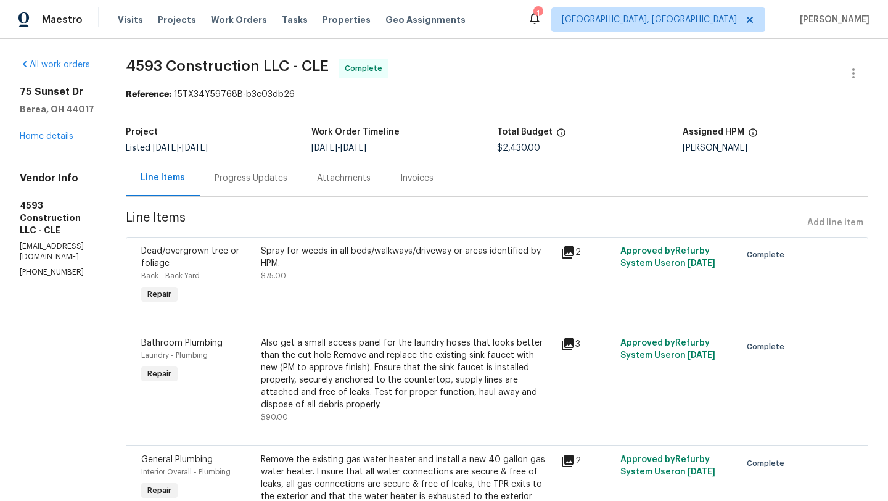
radio input "false"
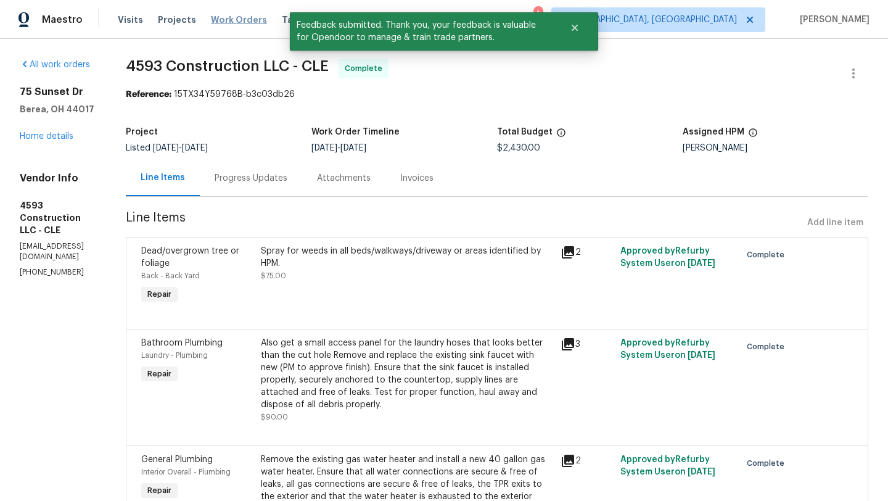
click at [228, 20] on span "Work Orders" at bounding box center [239, 20] width 56 height 12
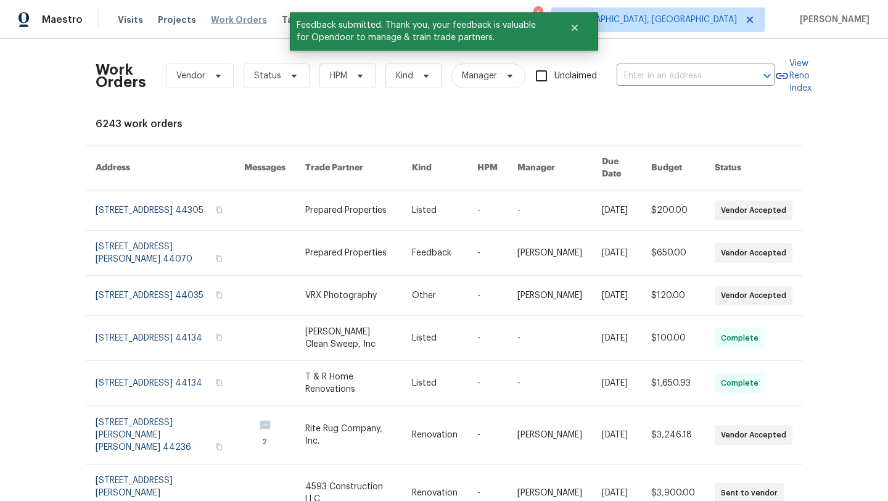
click at [232, 17] on span "Work Orders" at bounding box center [239, 20] width 56 height 12
click at [264, 79] on span "Status" at bounding box center [267, 76] width 27 height 12
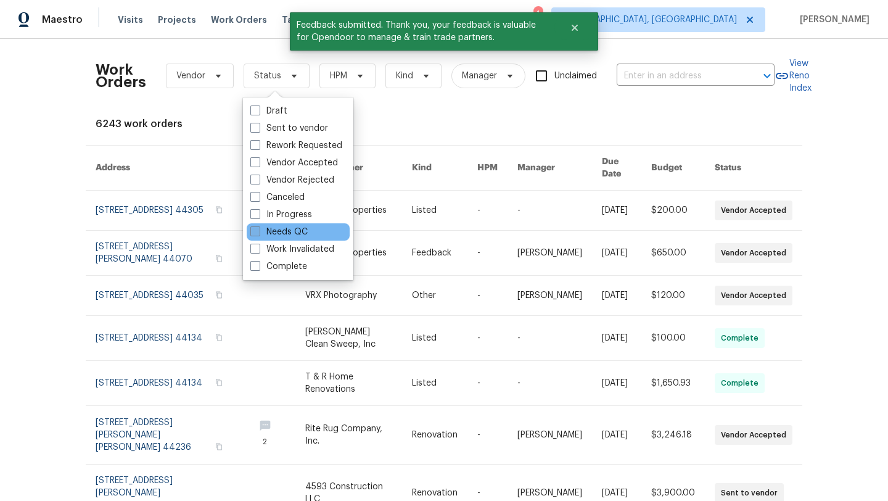
click at [281, 231] on label "Needs QC" at bounding box center [278, 232] width 57 height 12
click at [258, 231] on input "Needs QC" at bounding box center [254, 230] width 8 height 8
checkbox input "true"
